Goal: Learn about a topic: Learn about a topic

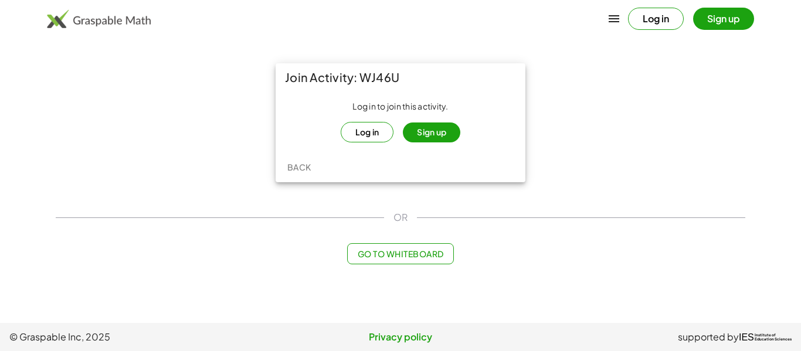
click at [375, 132] on button "Log in" at bounding box center [367, 132] width 53 height 21
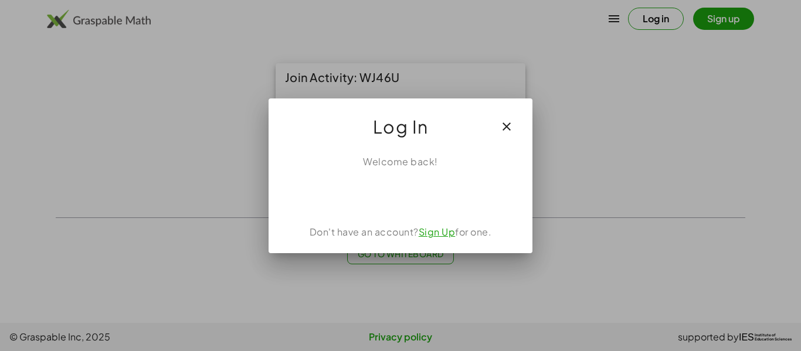
click at [503, 130] on icon "button" at bounding box center [506, 127] width 14 height 14
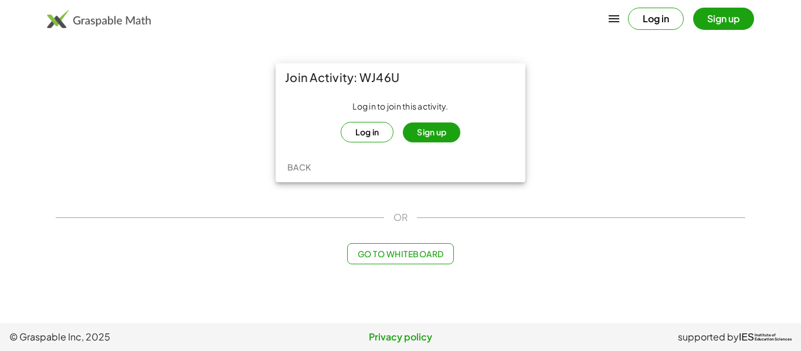
click at [431, 138] on button "Sign up" at bounding box center [431, 133] width 57 height 20
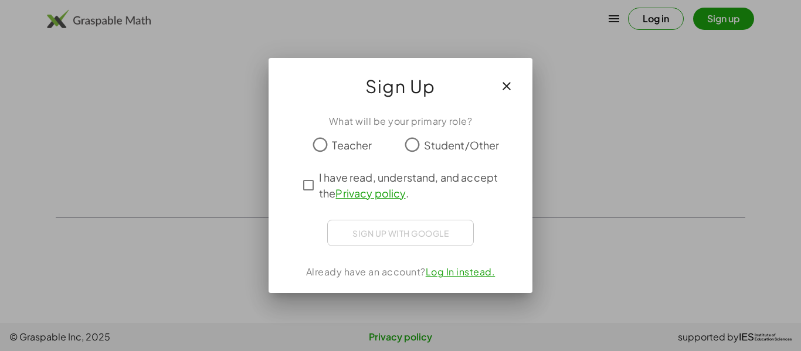
click at [431, 143] on span "Student/Other" at bounding box center [462, 145] width 76 height 16
click at [320, 192] on span "I have read, understand, and accept the Privacy policy ." at bounding box center [411, 185] width 184 height 32
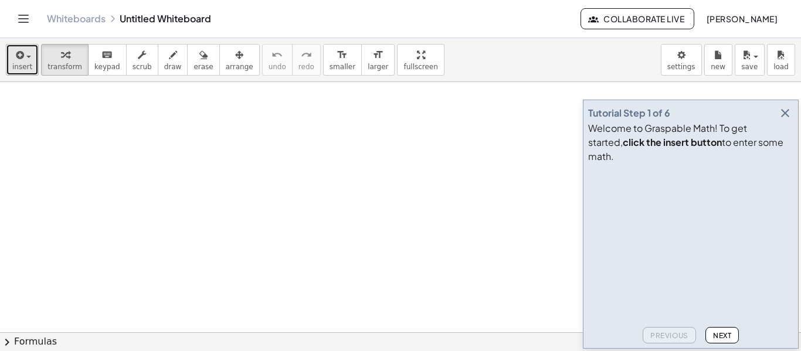
click at [19, 44] on button "insert" at bounding box center [22, 60] width 33 height 32
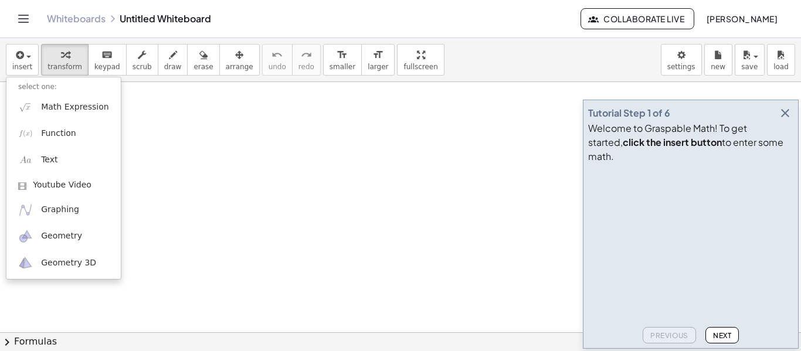
click at [688, 256] on video at bounding box center [676, 212] width 176 height 88
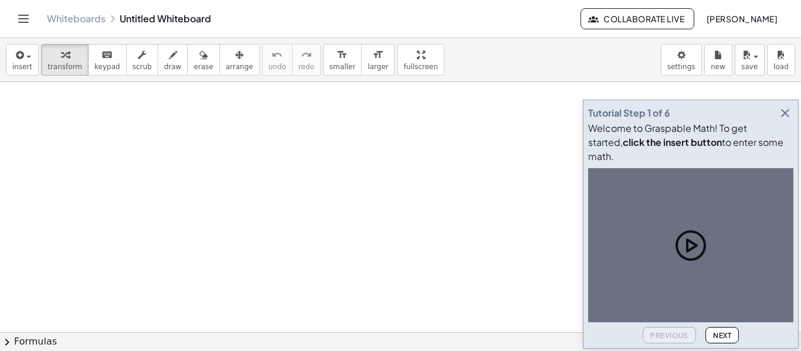
click at [694, 250] on icon at bounding box center [691, 246] width 38 height 38
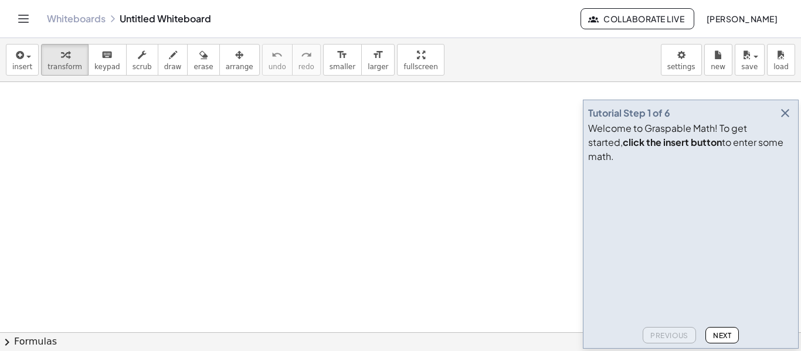
click at [726, 338] on span "Next" at bounding box center [722, 335] width 18 height 9
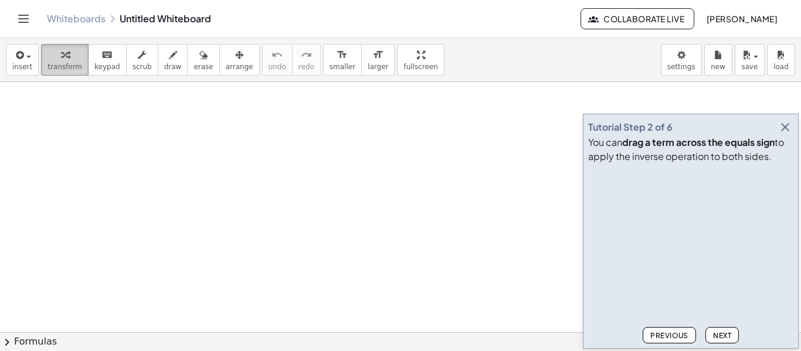
click at [74, 46] on button "transform" at bounding box center [64, 60] width 47 height 32
click at [77, 71] on button "transform" at bounding box center [64, 60] width 47 height 32
drag, startPoint x: 77, startPoint y: 71, endPoint x: 157, endPoint y: 152, distance: 114.4
click at [157, 152] on div "insert select one: Math Expression Function Text Youtube Video Graphing Geometr…" at bounding box center [400, 194] width 801 height 313
click at [33, 60] on button "insert" at bounding box center [22, 60] width 33 height 32
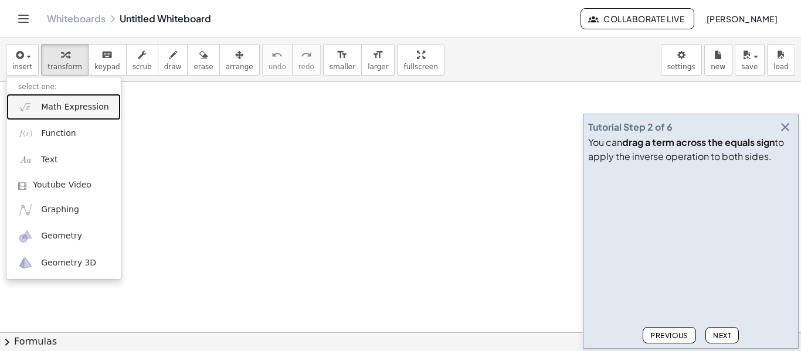
click at [50, 101] on span "Math Expression" at bounding box center [74, 107] width 67 height 12
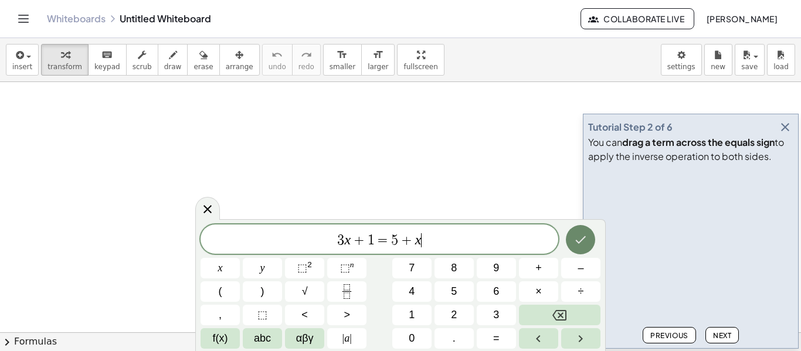
click at [581, 246] on icon "Done" at bounding box center [580, 240] width 14 height 14
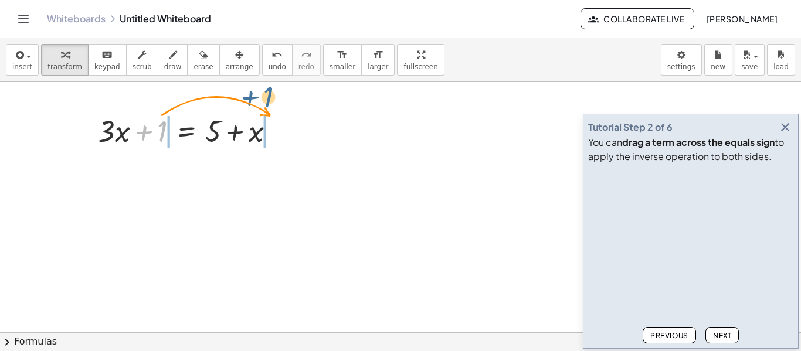
drag, startPoint x: 164, startPoint y: 131, endPoint x: 295, endPoint y: 130, distance: 131.3
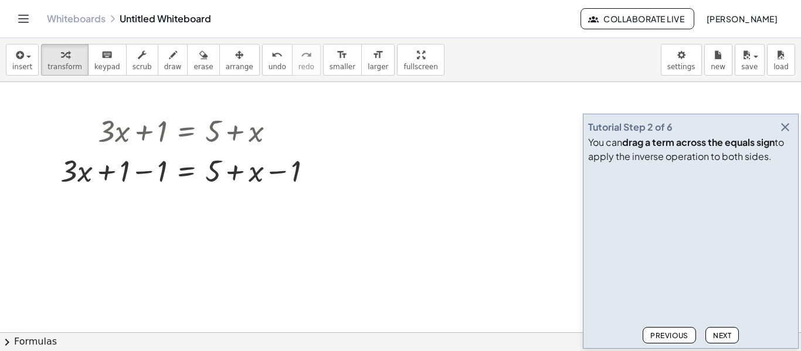
click at [726, 341] on button "Next" at bounding box center [721, 335] width 33 height 16
drag, startPoint x: 84, startPoint y: 176, endPoint x: 140, endPoint y: 178, distance: 56.3
click at [140, 178] on div at bounding box center [191, 170] width 273 height 40
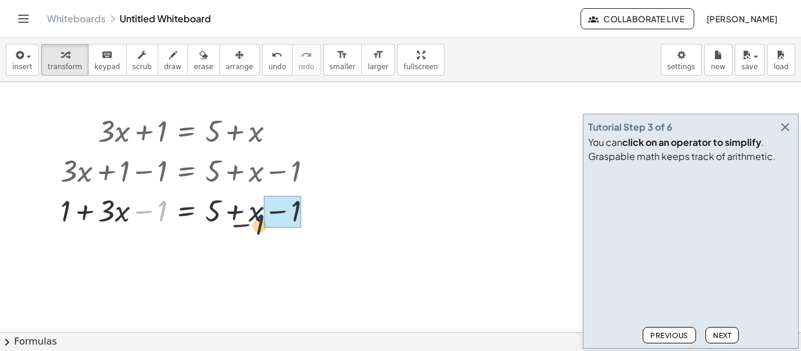
drag, startPoint x: 138, startPoint y: 210, endPoint x: 290, endPoint y: 220, distance: 151.5
click at [290, 220] on div at bounding box center [191, 210] width 273 height 40
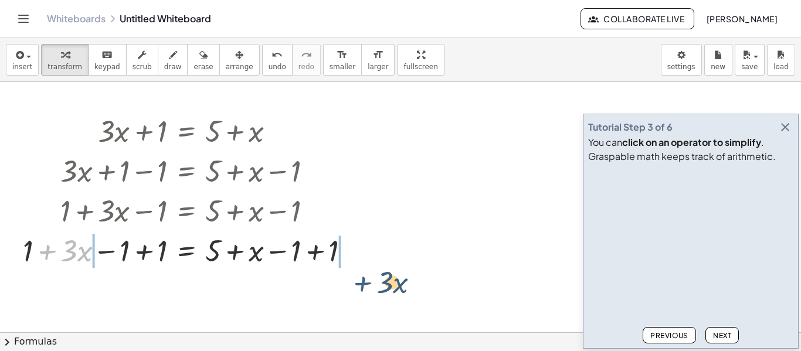
drag, startPoint x: 38, startPoint y: 247, endPoint x: 356, endPoint y: 280, distance: 319.3
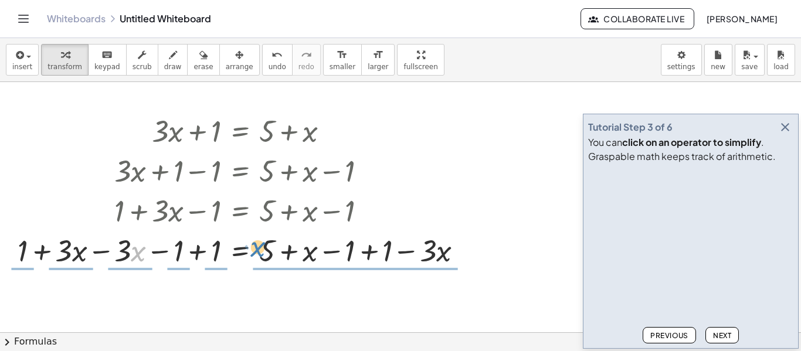
drag, startPoint x: 133, startPoint y: 254, endPoint x: 254, endPoint y: 249, distance: 120.8
click at [254, 249] on div at bounding box center [245, 250] width 466 height 40
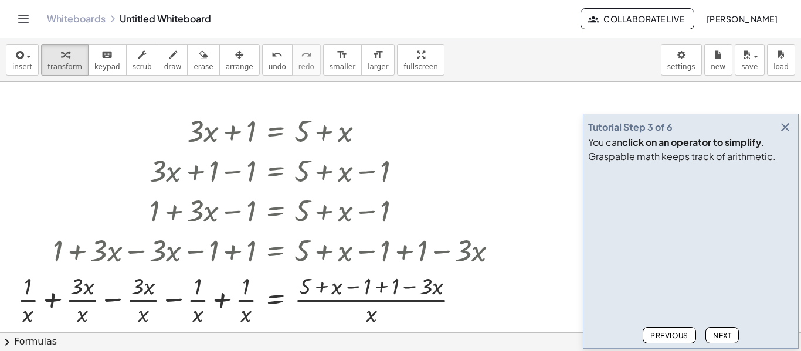
click at [720, 336] on span "Next" at bounding box center [722, 335] width 18 height 9
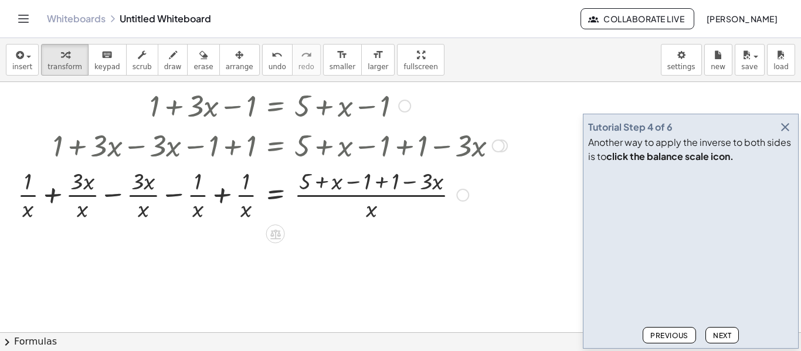
scroll to position [107, 0]
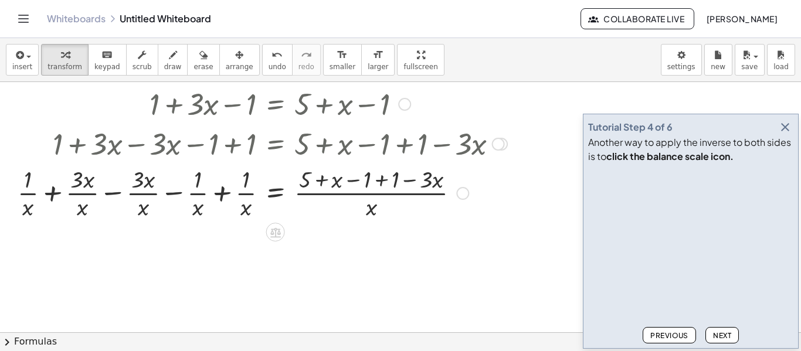
click at [284, 236] on div at bounding box center [279, 231] width 9 height 22
click at [277, 230] on icon at bounding box center [275, 232] width 12 height 12
click at [246, 236] on div "−" at bounding box center [252, 232] width 19 height 19
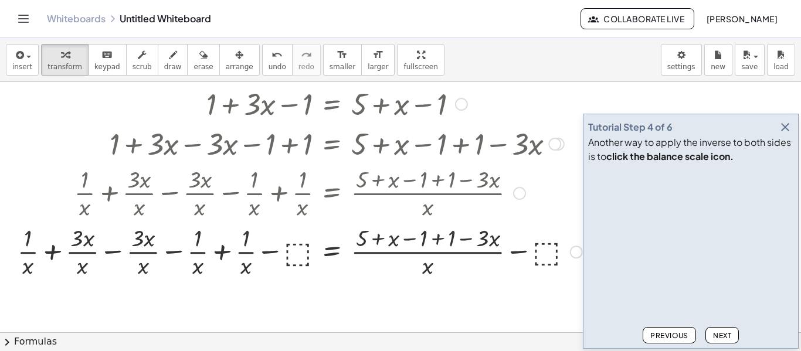
click at [301, 262] on div at bounding box center [300, 251] width 576 height 59
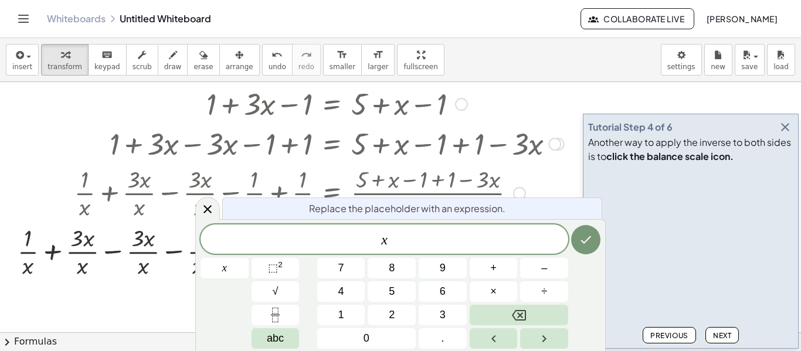
scroll to position [0, 0]
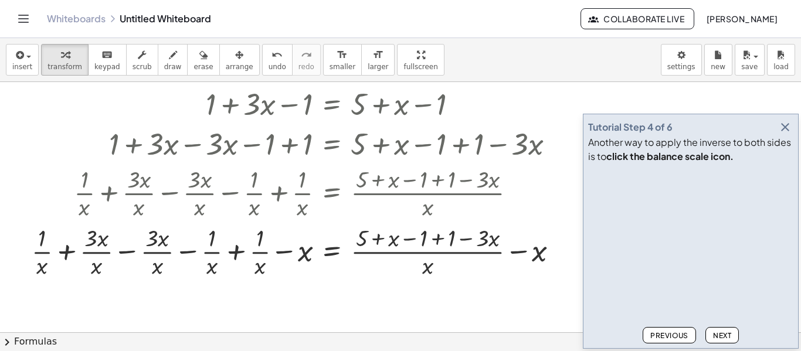
click at [713, 333] on span "Next" at bounding box center [722, 335] width 18 height 9
drag, startPoint x: 260, startPoint y: 241, endPoint x: 431, endPoint y: 282, distance: 176.0
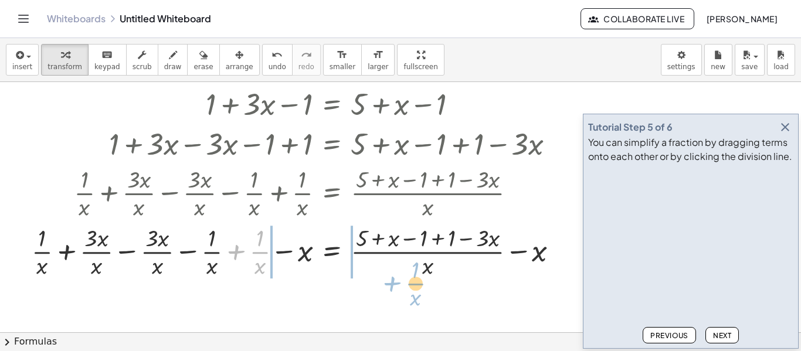
drag, startPoint x: 257, startPoint y: 253, endPoint x: 415, endPoint y: 285, distance: 161.6
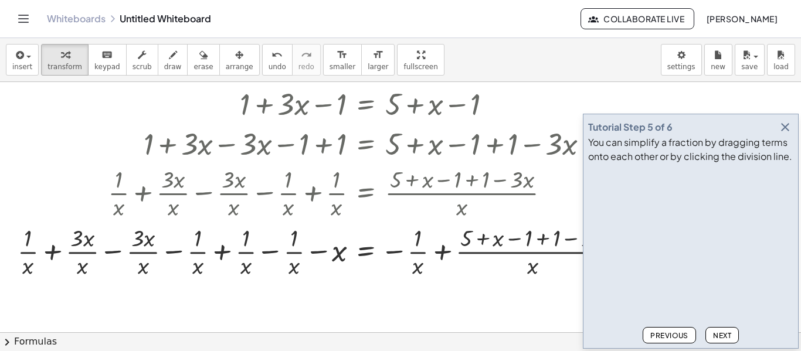
click at [713, 333] on span "Next" at bounding box center [722, 335] width 18 height 9
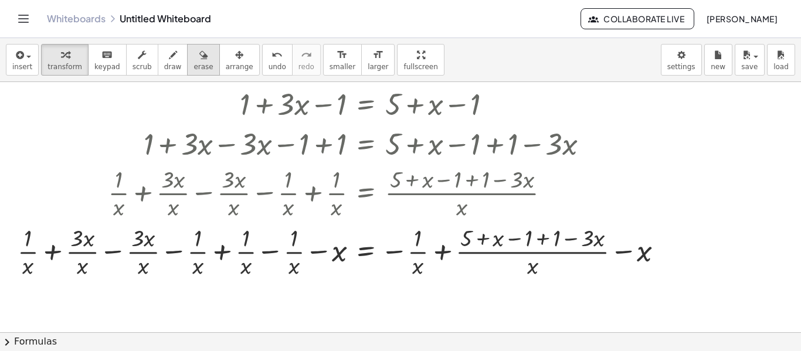
click at [193, 66] on span "erase" at bounding box center [202, 67] width 19 height 8
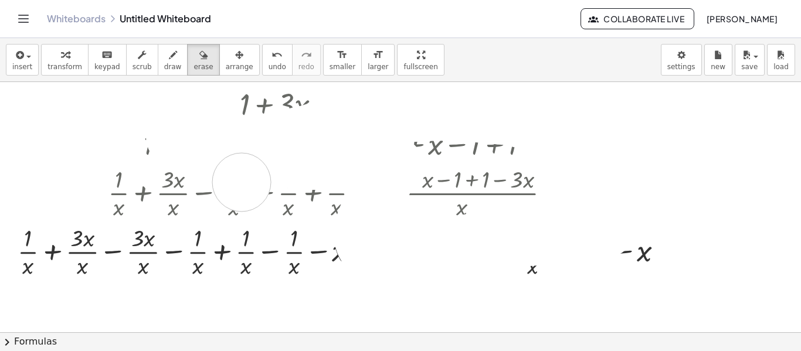
drag, startPoint x: 175, startPoint y: 137, endPoint x: 248, endPoint y: 191, distance: 90.5
click at [248, 191] on div at bounding box center [400, 263] width 801 height 577
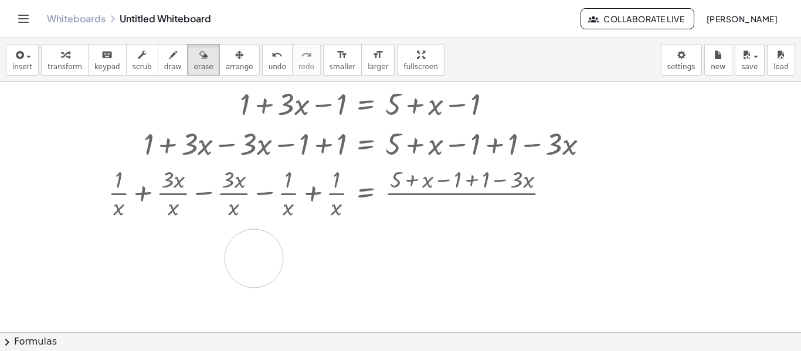
drag, startPoint x: 54, startPoint y: 240, endPoint x: 247, endPoint y: 260, distance: 193.9
click at [247, 260] on div at bounding box center [400, 263] width 801 height 577
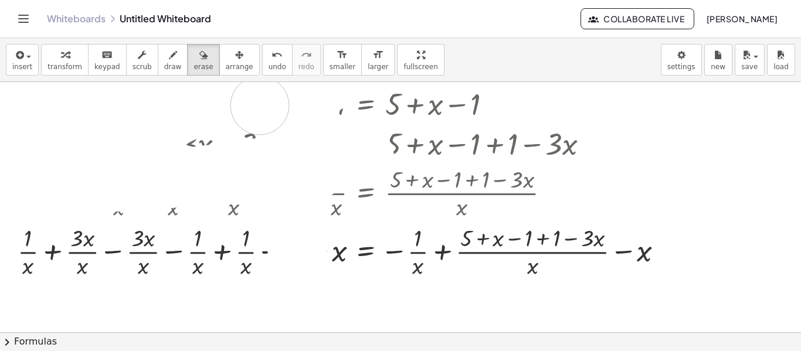
drag, startPoint x: 298, startPoint y: 261, endPoint x: 77, endPoint y: 176, distance: 237.3
click at [77, 176] on div at bounding box center [400, 263] width 801 height 577
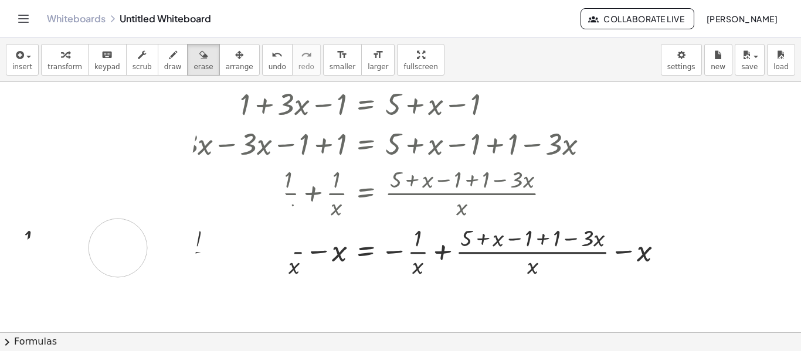
drag, startPoint x: 82, startPoint y: 183, endPoint x: 172, endPoint y: 101, distance: 122.0
click at [172, 101] on div at bounding box center [400, 263] width 801 height 577
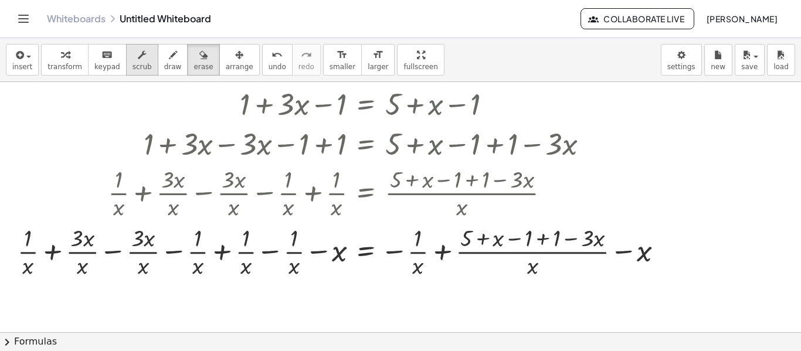
click at [138, 61] on icon "button" at bounding box center [142, 55] width 8 height 14
drag, startPoint x: 166, startPoint y: 132, endPoint x: 207, endPoint y: 210, distance: 88.9
click at [366, 25] on div "+ · 3 ▲ ▼ · x + 1 ▲ ▼ = + 5 ▲ ▼ + x + · 3 · x + 1 − 1 = + 5 + x − 1 + 1 + · 3 ·…" at bounding box center [366, 25] width 0 height 0
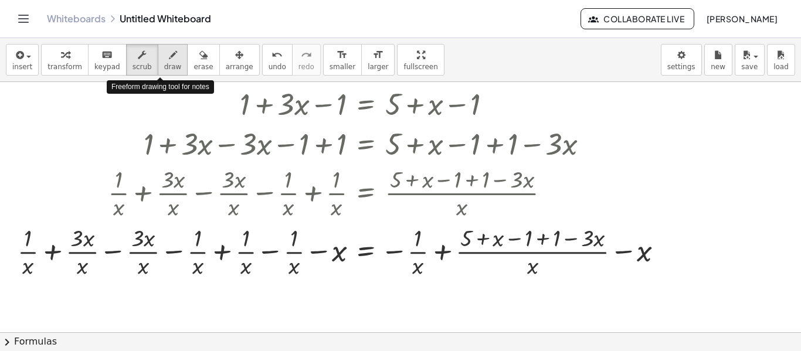
click at [172, 51] on button "draw" at bounding box center [173, 60] width 30 height 32
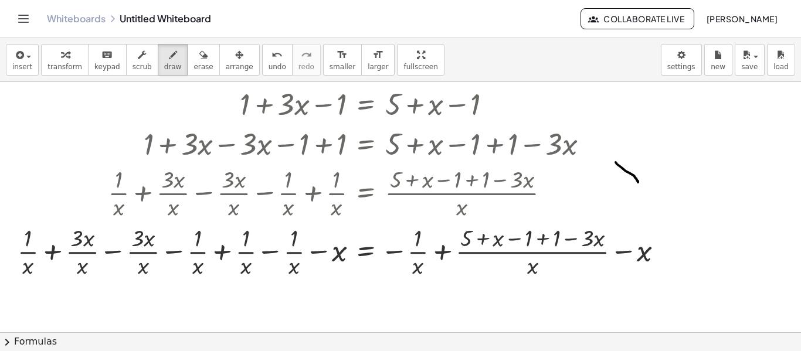
drag, startPoint x: 615, startPoint y: 162, endPoint x: 638, endPoint y: 182, distance: 29.5
click at [638, 182] on div at bounding box center [400, 263] width 801 height 577
drag, startPoint x: 669, startPoint y: 176, endPoint x: 737, endPoint y: 207, distance: 74.5
click at [737, 207] on div at bounding box center [400, 263] width 801 height 577
drag, startPoint x: 390, startPoint y: 205, endPoint x: 403, endPoint y: 238, distance: 35.3
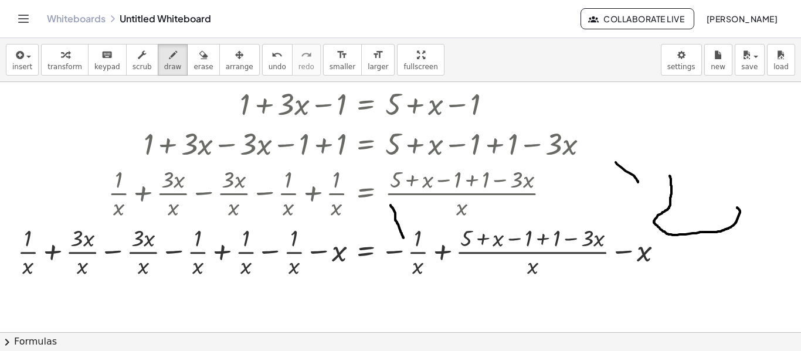
click at [403, 238] on div at bounding box center [400, 263] width 801 height 577
drag, startPoint x: 392, startPoint y: 209, endPoint x: 400, endPoint y: 231, distance: 23.0
click at [400, 231] on div at bounding box center [400, 263] width 801 height 577
click at [399, 233] on div at bounding box center [400, 263] width 801 height 577
drag, startPoint x: 404, startPoint y: 234, endPoint x: 403, endPoint y: 241, distance: 7.1
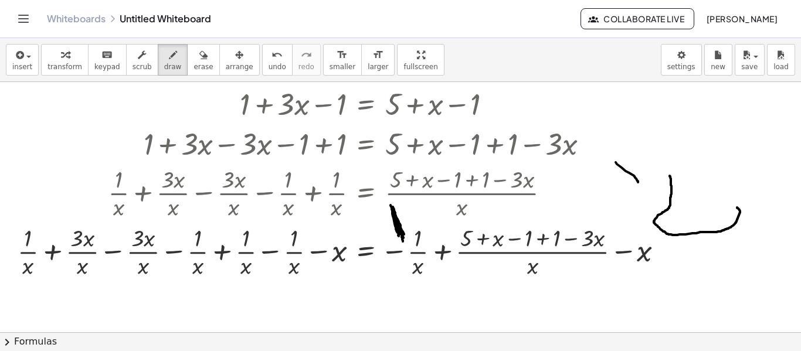
click at [403, 241] on div at bounding box center [400, 263] width 801 height 577
drag, startPoint x: 400, startPoint y: 233, endPoint x: 474, endPoint y: 210, distance: 76.7
click at [474, 210] on div at bounding box center [400, 263] width 801 height 577
drag, startPoint x: 392, startPoint y: 205, endPoint x: 457, endPoint y: 186, distance: 67.7
click at [457, 186] on div at bounding box center [400, 263] width 801 height 577
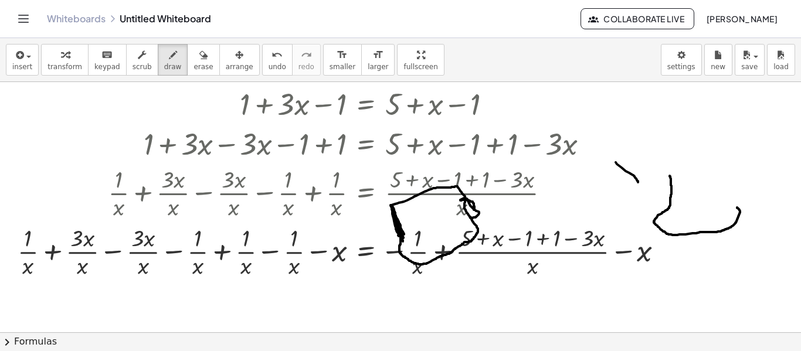
drag, startPoint x: 457, startPoint y: 186, endPoint x: 471, endPoint y: 217, distance: 34.3
click at [471, 217] on div at bounding box center [400, 263] width 801 height 577
drag, startPoint x: 404, startPoint y: 236, endPoint x: 440, endPoint y: 219, distance: 39.9
click at [440, 219] on div at bounding box center [400, 263] width 801 height 577
drag, startPoint x: 440, startPoint y: 219, endPoint x: 479, endPoint y: 216, distance: 38.8
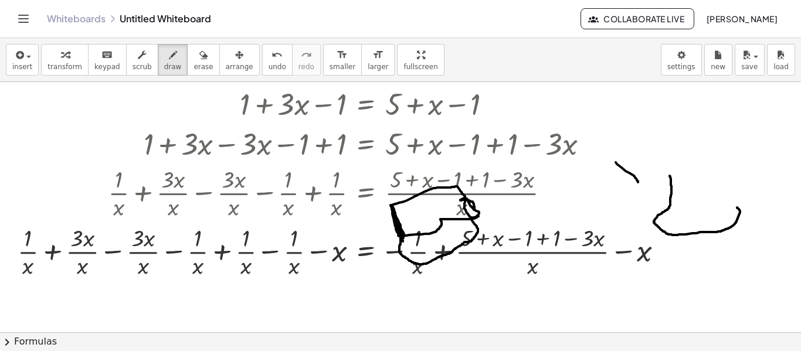
click at [479, 216] on div at bounding box center [400, 263] width 801 height 577
drag, startPoint x: 433, startPoint y: 239, endPoint x: 444, endPoint y: 232, distance: 13.5
click at [444, 232] on div at bounding box center [400, 263] width 801 height 577
drag, startPoint x: 431, startPoint y: 240, endPoint x: 445, endPoint y: 233, distance: 16.0
click at [445, 233] on div at bounding box center [400, 263] width 801 height 577
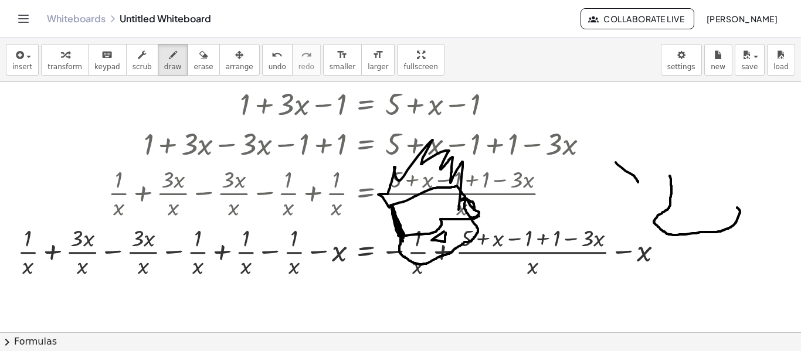
drag, startPoint x: 389, startPoint y: 207, endPoint x: 457, endPoint y: 221, distance: 68.7
click at [457, 221] on div at bounding box center [400, 263] width 801 height 577
drag, startPoint x: 407, startPoint y: 188, endPoint x: 414, endPoint y: 193, distance: 9.2
click at [414, 193] on div at bounding box center [400, 263] width 801 height 577
drag, startPoint x: 416, startPoint y: 183, endPoint x: 423, endPoint y: 184, distance: 7.1
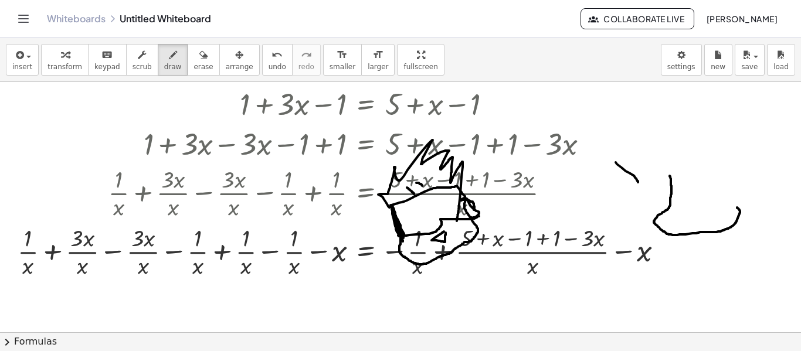
click at [423, 184] on div at bounding box center [400, 263] width 801 height 577
drag, startPoint x: 436, startPoint y: 170, endPoint x: 435, endPoint y: 178, distance: 7.6
click at [435, 178] on div at bounding box center [400, 263] width 801 height 577
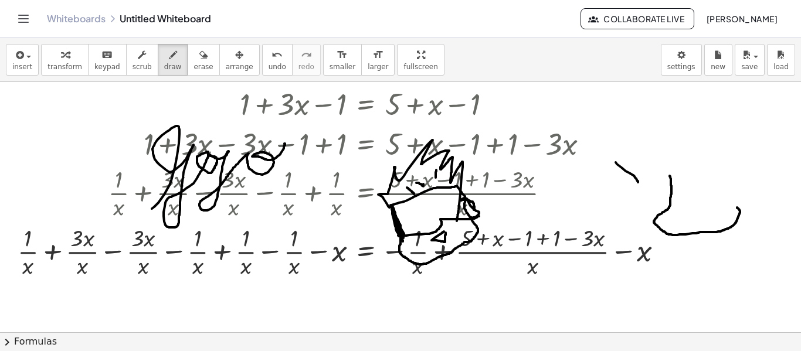
drag, startPoint x: 152, startPoint y: 209, endPoint x: 283, endPoint y: 145, distance: 145.5
click at [283, 145] on div at bounding box center [400, 263] width 801 height 577
click at [234, 132] on div at bounding box center [400, 263] width 801 height 577
drag, startPoint x: 536, startPoint y: 258, endPoint x: 585, endPoint y: 272, distance: 50.6
click at [585, 272] on div at bounding box center [400, 263] width 801 height 577
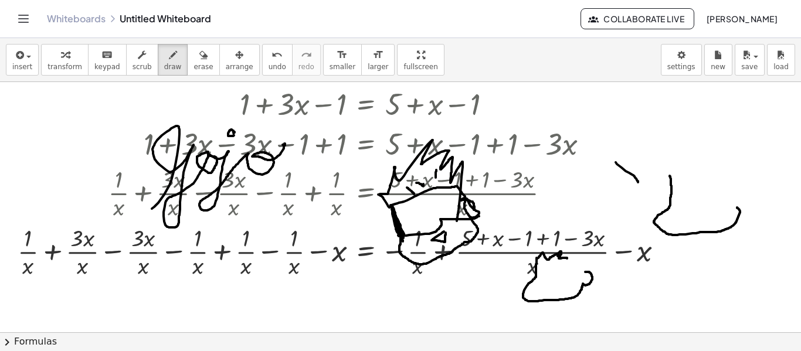
drag, startPoint x: 536, startPoint y: 260, endPoint x: 571, endPoint y: 258, distance: 34.6
click at [571, 258] on div at bounding box center [400, 263] width 801 height 577
drag, startPoint x: 568, startPoint y: 246, endPoint x: 581, endPoint y: 252, distance: 14.4
click at [581, 252] on div at bounding box center [400, 263] width 801 height 577
drag, startPoint x: 586, startPoint y: 274, endPoint x: 585, endPoint y: 268, distance: 5.9
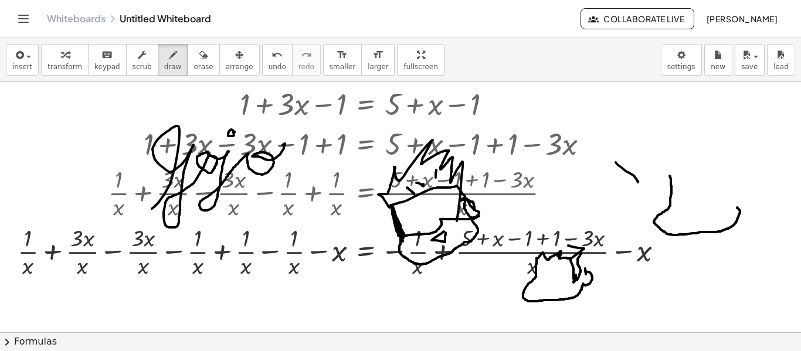
click at [585, 268] on div at bounding box center [400, 263] width 801 height 577
drag, startPoint x: 567, startPoint y: 243, endPoint x: 575, endPoint y: 247, distance: 8.7
click at [575, 247] on div at bounding box center [400, 263] width 801 height 577
drag, startPoint x: 571, startPoint y: 247, endPoint x: 546, endPoint y: 252, distance: 25.7
click at [546, 252] on div at bounding box center [400, 263] width 801 height 577
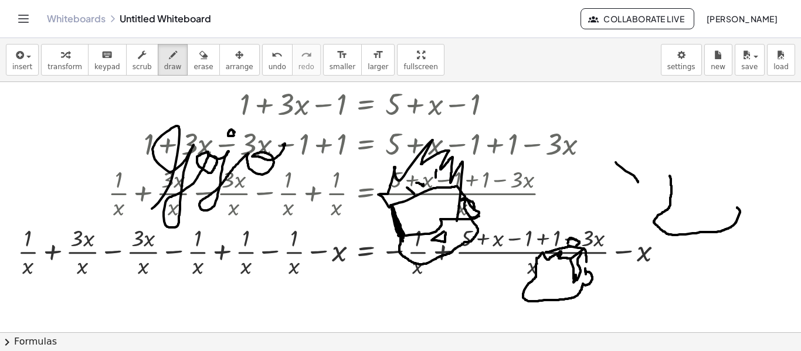
drag, startPoint x: 585, startPoint y: 250, endPoint x: 581, endPoint y: 271, distance: 22.1
click at [581, 271] on div at bounding box center [400, 263] width 801 height 577
drag, startPoint x: 539, startPoint y: 271, endPoint x: 545, endPoint y: 271, distance: 6.5
click at [545, 271] on div at bounding box center [400, 263] width 801 height 577
drag, startPoint x: 557, startPoint y: 273, endPoint x: 580, endPoint y: 270, distance: 23.0
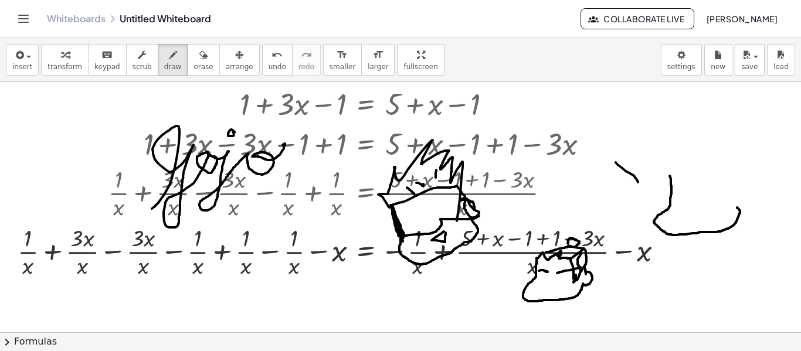
click at [580, 270] on div at bounding box center [400, 263] width 801 height 577
click at [544, 282] on div at bounding box center [400, 263] width 801 height 577
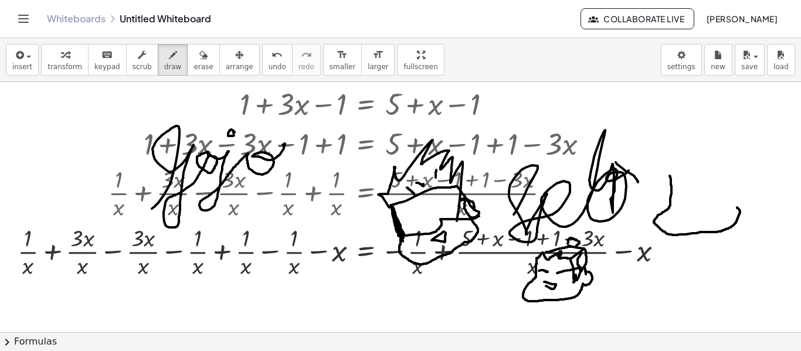
drag, startPoint x: 513, startPoint y: 215, endPoint x: 628, endPoint y: 171, distance: 123.0
click at [628, 171] on div at bounding box center [400, 263] width 801 height 577
drag, startPoint x: 586, startPoint y: 155, endPoint x: 624, endPoint y: 144, distance: 39.7
click at [624, 144] on div at bounding box center [400, 263] width 801 height 577
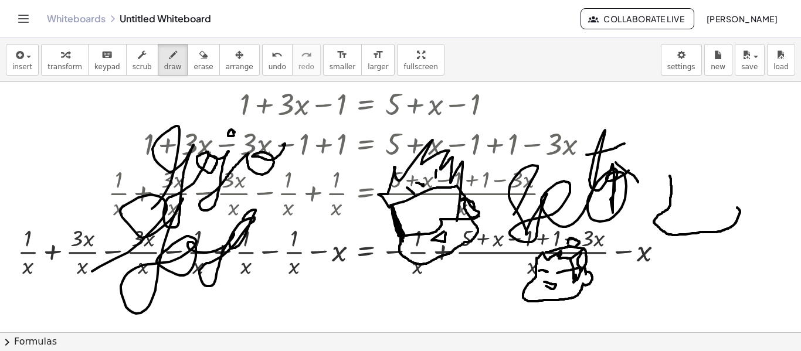
drag, startPoint x: 92, startPoint y: 271, endPoint x: 283, endPoint y: 201, distance: 203.6
click at [283, 201] on div at bounding box center [400, 263] width 801 height 577
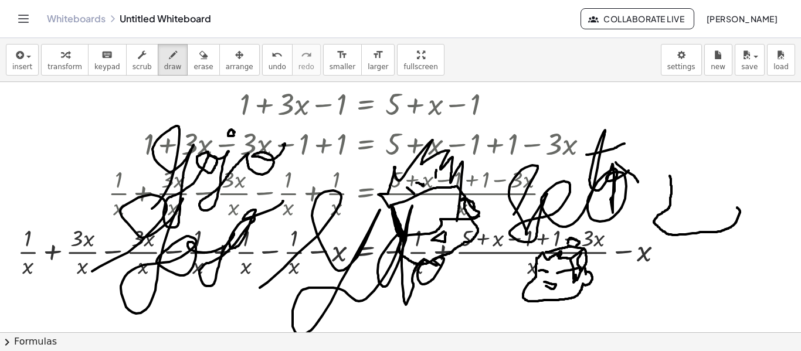
drag, startPoint x: 260, startPoint y: 288, endPoint x: 480, endPoint y: 233, distance: 227.0
click at [480, 233] on div at bounding box center [400, 263] width 801 height 577
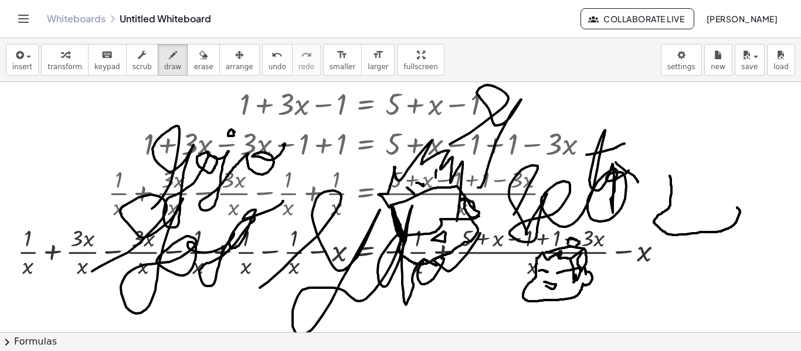
drag, startPoint x: 450, startPoint y: 144, endPoint x: 467, endPoint y: 141, distance: 17.8
click at [467, 141] on div at bounding box center [400, 263] width 801 height 577
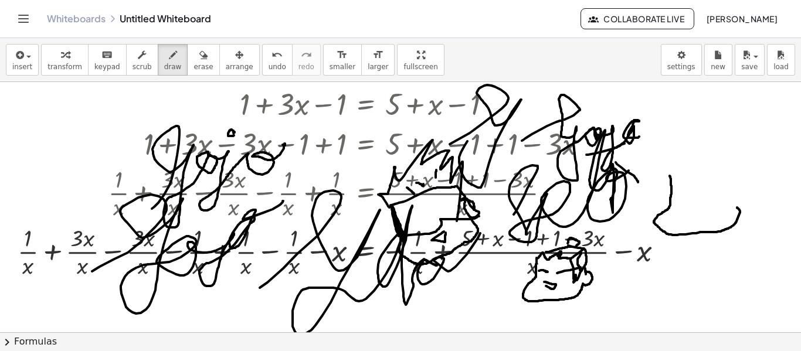
drag, startPoint x: 522, startPoint y: 141, endPoint x: 639, endPoint y: 137, distance: 117.9
click at [639, 137] on div at bounding box center [400, 263] width 801 height 577
click at [612, 115] on div at bounding box center [400, 263] width 801 height 577
click at [709, 143] on div at bounding box center [400, 263] width 801 height 577
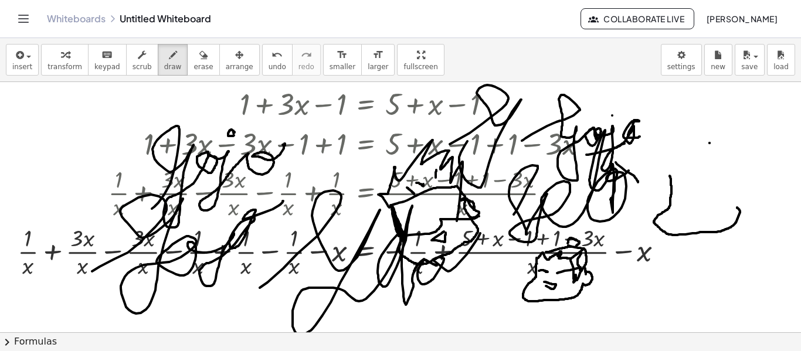
click at [709, 143] on div at bounding box center [400, 263] width 801 height 577
click at [709, 147] on div at bounding box center [400, 263] width 801 height 577
click at [707, 146] on div at bounding box center [400, 263] width 801 height 577
click at [710, 146] on div at bounding box center [400, 263] width 801 height 577
click at [708, 152] on div at bounding box center [400, 263] width 801 height 577
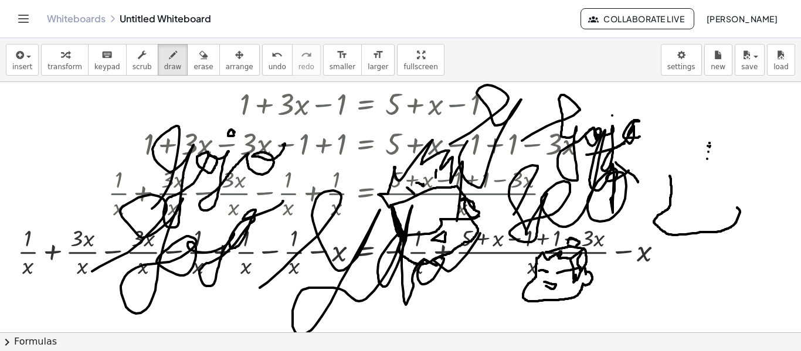
click at [707, 159] on div at bounding box center [400, 263] width 801 height 577
click at [708, 161] on div at bounding box center [400, 263] width 801 height 577
click at [708, 162] on div at bounding box center [400, 263] width 801 height 577
click at [710, 162] on div at bounding box center [400, 263] width 801 height 577
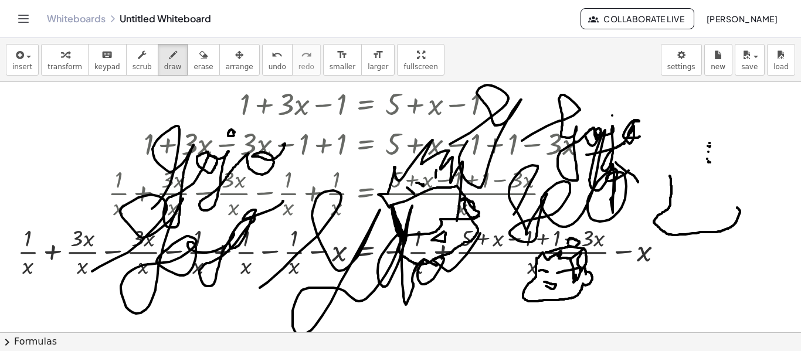
click at [716, 164] on div at bounding box center [400, 263] width 801 height 577
click at [723, 167] on div at bounding box center [400, 263] width 801 height 577
click at [724, 168] on div at bounding box center [400, 263] width 801 height 577
click at [712, 142] on div at bounding box center [400, 263] width 801 height 577
click at [714, 143] on div at bounding box center [400, 263] width 801 height 577
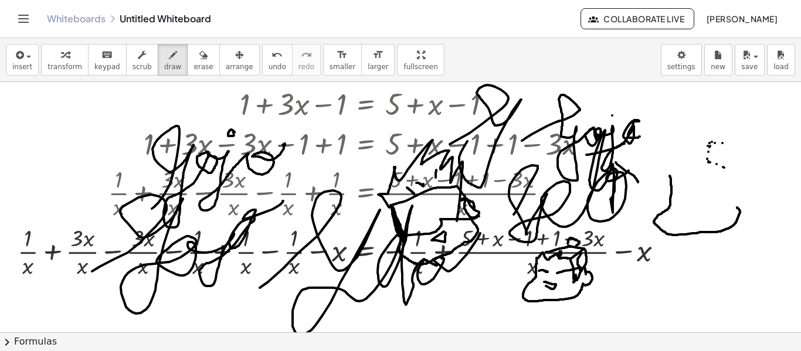
click at [722, 143] on div at bounding box center [400, 263] width 801 height 577
click at [738, 138] on div at bounding box center [400, 263] width 801 height 577
click at [758, 141] on div at bounding box center [400, 263] width 801 height 577
click at [772, 142] on div at bounding box center [400, 263] width 801 height 577
click at [770, 147] on div at bounding box center [400, 263] width 801 height 577
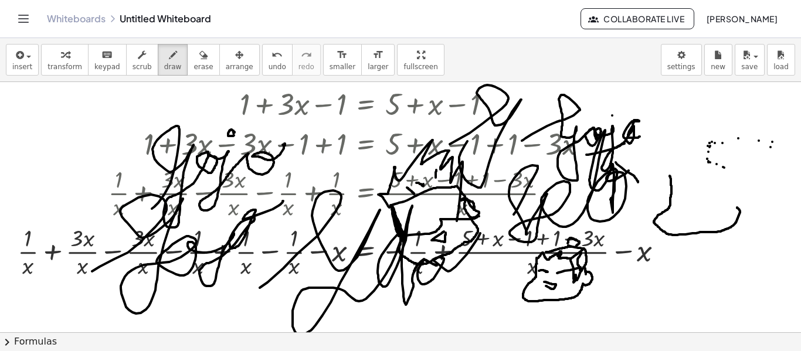
click at [769, 159] on div at bounding box center [400, 263] width 801 height 577
click at [763, 167] on div at bounding box center [400, 263] width 801 height 577
click at [755, 165] on div at bounding box center [400, 263] width 801 height 577
click at [746, 161] on div at bounding box center [400, 263] width 801 height 577
click at [737, 162] on div at bounding box center [400, 263] width 801 height 577
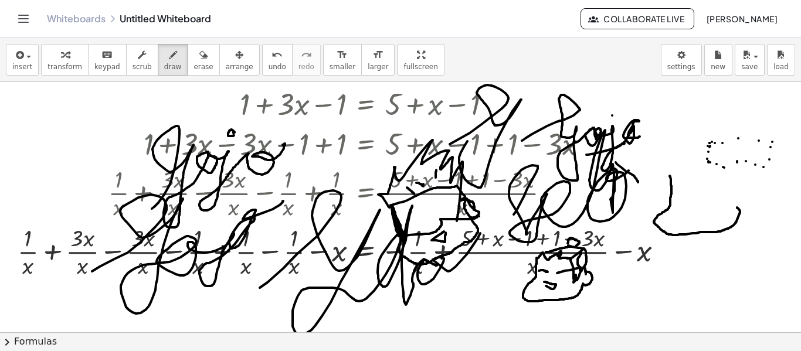
click at [737, 161] on div at bounding box center [400, 263] width 801 height 577
click at [733, 167] on div at bounding box center [400, 263] width 801 height 577
click at [727, 167] on div at bounding box center [400, 263] width 801 height 577
click at [714, 166] on div at bounding box center [400, 263] width 801 height 577
click at [709, 166] on div at bounding box center [400, 263] width 801 height 577
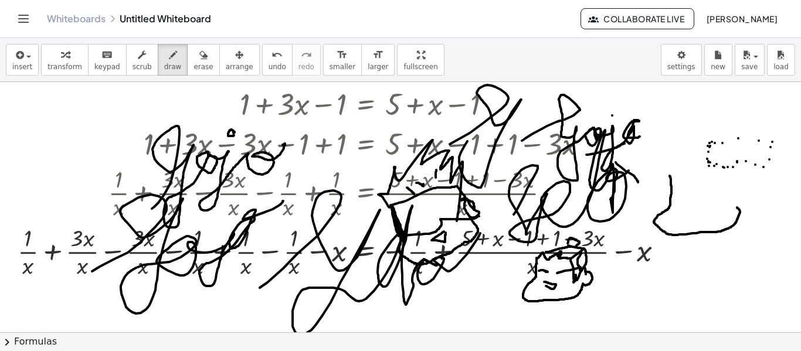
click at [709, 162] on div at bounding box center [400, 263] width 801 height 577
click at [709, 167] on div at bounding box center [400, 263] width 801 height 577
click at [709, 169] on div at bounding box center [400, 263] width 801 height 577
click at [709, 174] on div at bounding box center [400, 263] width 801 height 577
click at [706, 183] on div at bounding box center [400, 263] width 801 height 577
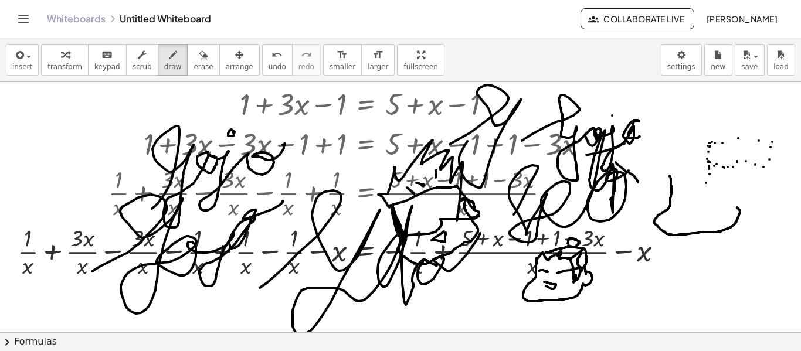
click at [705, 193] on div at bounding box center [400, 263] width 801 height 577
click at [722, 195] on div at bounding box center [400, 263] width 801 height 577
click at [739, 194] on div at bounding box center [400, 263] width 801 height 577
click at [752, 195] on div at bounding box center [400, 263] width 801 height 577
click at [779, 165] on div at bounding box center [400, 263] width 801 height 577
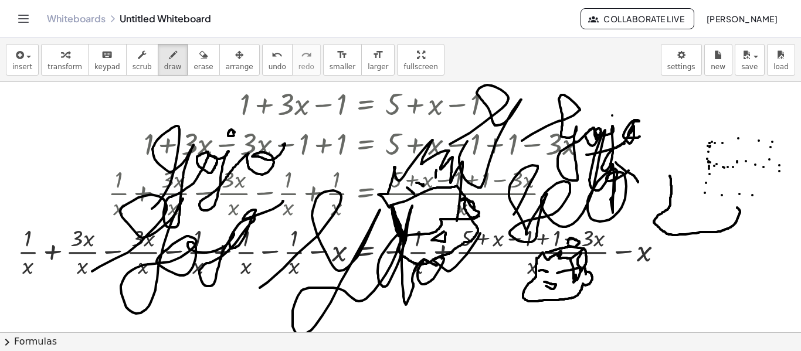
click at [779, 171] on div at bounding box center [400, 263] width 801 height 577
click at [773, 173] on div at bounding box center [400, 263] width 801 height 577
click at [768, 184] on div at bounding box center [400, 263] width 801 height 577
click at [759, 196] on div at bounding box center [400, 263] width 801 height 577
click at [767, 183] on div at bounding box center [400, 263] width 801 height 577
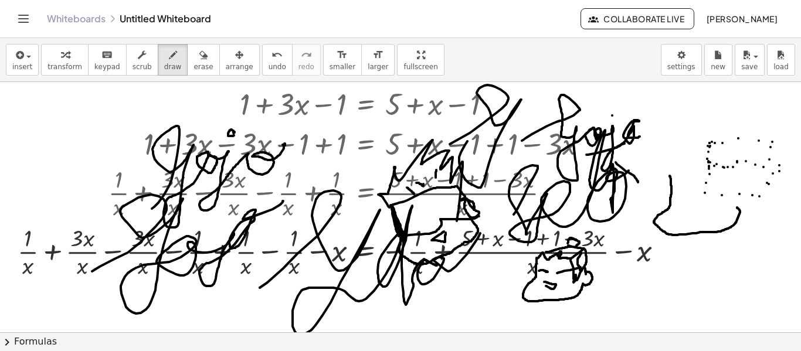
click at [699, 137] on div at bounding box center [400, 263] width 801 height 577
click at [706, 142] on div at bounding box center [400, 263] width 801 height 577
click at [698, 125] on div at bounding box center [400, 263] width 801 height 577
click at [709, 130] on div at bounding box center [400, 263] width 801 height 577
click at [719, 115] on div at bounding box center [400, 263] width 801 height 577
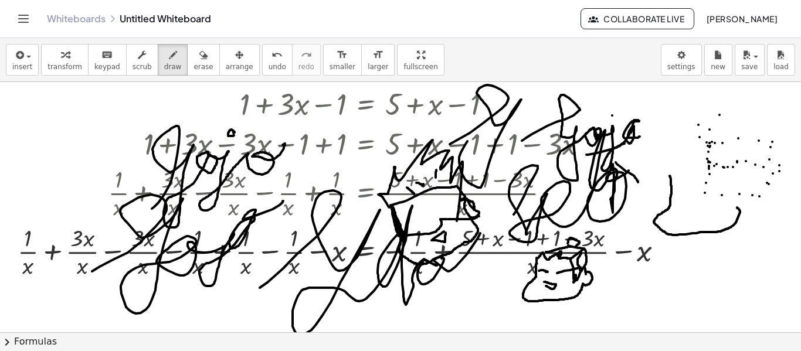
click at [727, 108] on div at bounding box center [400, 263] width 801 height 577
click at [742, 114] on div at bounding box center [400, 263] width 801 height 577
click at [767, 131] on div at bounding box center [400, 263] width 801 height 577
click at [780, 104] on div at bounding box center [400, 263] width 801 height 577
click at [760, 106] on div at bounding box center [400, 263] width 801 height 577
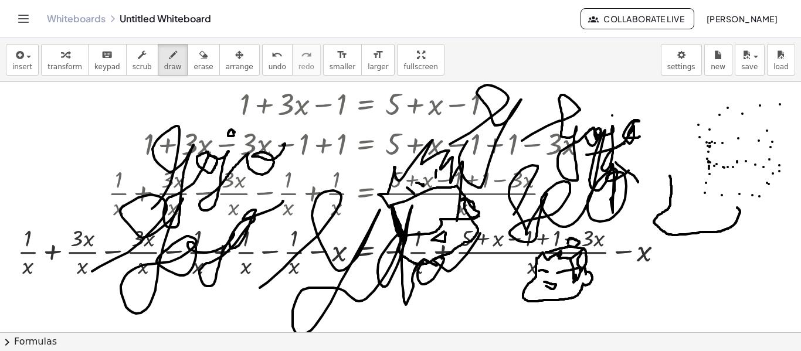
click at [775, 129] on div at bounding box center [400, 263] width 801 height 577
click at [745, 102] on div at bounding box center [400, 263] width 801 height 577
drag, startPoint x: 707, startPoint y: 141, endPoint x: 707, endPoint y: 184, distance: 42.8
click at [707, 184] on div at bounding box center [400, 263] width 801 height 577
drag, startPoint x: 707, startPoint y: 182, endPoint x: 706, endPoint y: 145, distance: 36.9
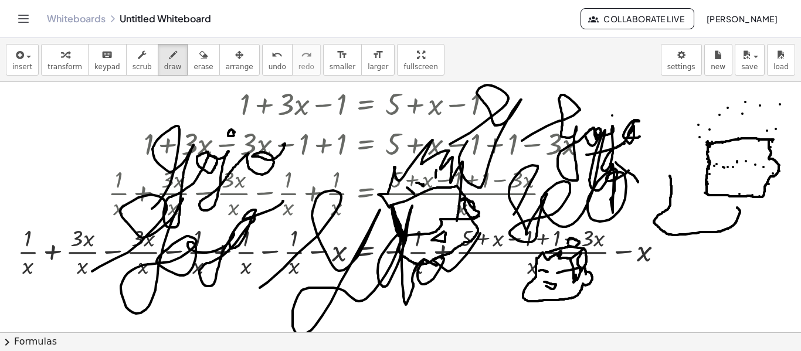
click at [706, 145] on div at bounding box center [400, 263] width 801 height 577
drag, startPoint x: 707, startPoint y: 159, endPoint x: 767, endPoint y: 163, distance: 59.9
click at [767, 163] on div at bounding box center [400, 263] width 801 height 577
drag, startPoint x: 702, startPoint y: 144, endPoint x: 747, endPoint y: 113, distance: 54.3
click at [747, 113] on div at bounding box center [400, 263] width 801 height 577
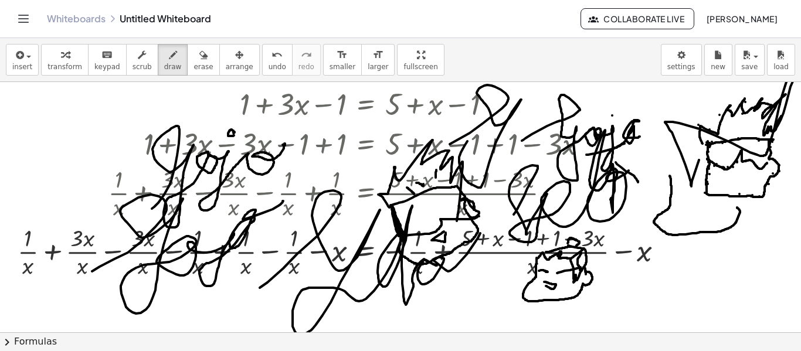
drag, startPoint x: 747, startPoint y: 113, endPoint x: 765, endPoint y: 56, distance: 59.3
click at [765, 56] on div "insert select one: Math Expression Function Text Youtube Video Graphing Geometr…" at bounding box center [400, 194] width 801 height 313
click at [79, 63] on button "transform" at bounding box center [64, 60] width 47 height 32
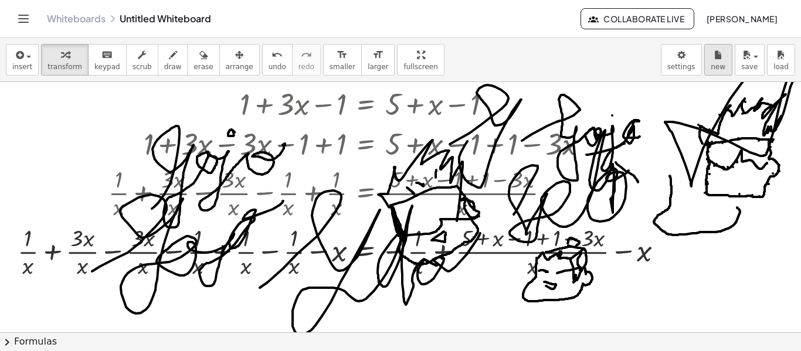
click at [726, 65] on button "new" at bounding box center [718, 60] width 28 height 32
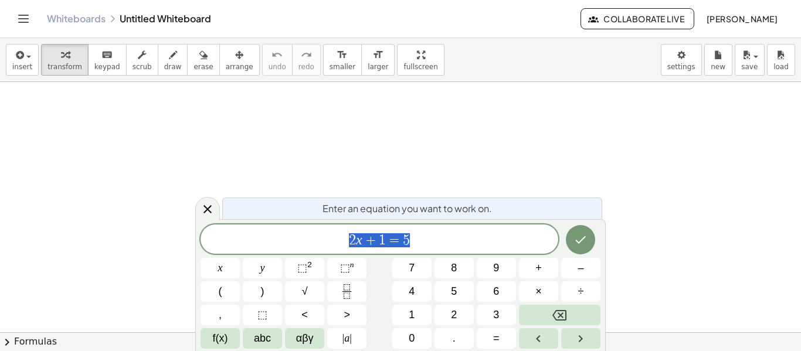
scroll to position [1, 0]
